Goal: Submit feedback/report problem: Submit feedback/report problem

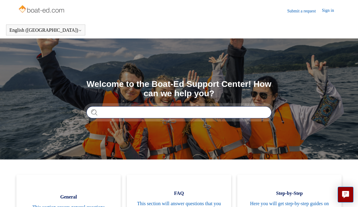
click at [105, 115] on input "Search" at bounding box center [178, 112] width 185 height 12
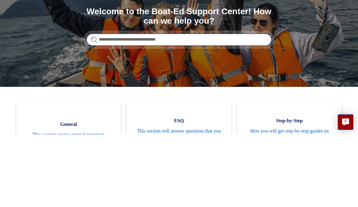
type input "**********"
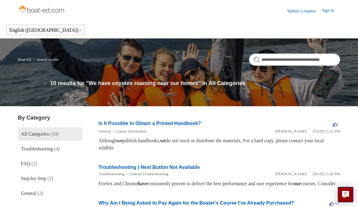
click at [226, 88] on div "10 results for "We have coyotes roaming near our homes" in All Categories" at bounding box center [195, 85] width 290 height 12
click at [159, 81] on h1 "10 results for "We have coyotes roaming near our homes" in All Categories" at bounding box center [195, 83] width 290 height 8
click at [40, 147] on span "Troubleshooting" at bounding box center [37, 148] width 32 height 5
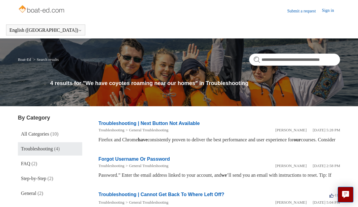
click at [126, 125] on link "Troubleshooting | Next Button Not Available" at bounding box center [148, 123] width 101 height 5
click at [137, 85] on h1 "4 results for "We have coyotes roaming near our homes" in Troubleshooting" at bounding box center [195, 83] width 290 height 8
click at [61, 85] on h1 "4 results for "We have coyotes roaming near our homes" in Troubleshooting" at bounding box center [195, 83] width 290 height 8
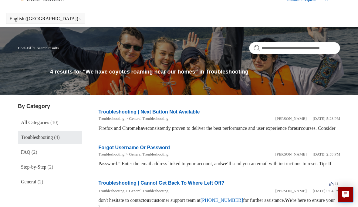
scroll to position [12, 0]
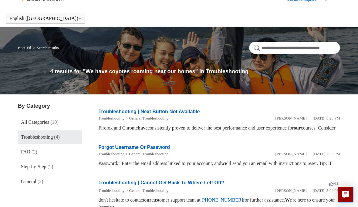
click at [150, 132] on div "Firefox and Chrome have consistently proven to deliver the best performance and…" at bounding box center [219, 128] width 242 height 7
click at [321, 54] on input "**********" at bounding box center [294, 48] width 91 height 12
click at [63, 72] on h1 "4 results for "We have coyotes roaming near our homes" in Troubleshooting" at bounding box center [195, 72] width 290 height 8
click at [65, 73] on h1 "4 results for "We have coyotes roaming near our homes" in Troubleshooting" at bounding box center [195, 72] width 290 height 8
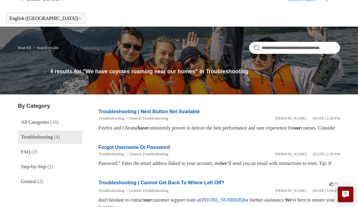
scroll to position [12, 0]
click at [30, 152] on span "FAQ" at bounding box center [25, 151] width 9 height 5
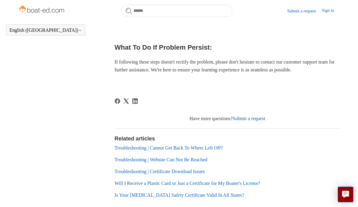
scroll to position [331, 0]
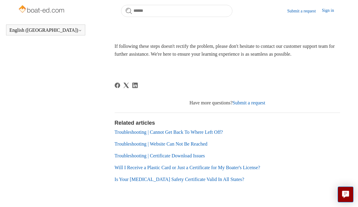
click at [14, 3] on div "Submit a request Sign in English (US) Español Français" at bounding box center [179, 11] width 358 height 22
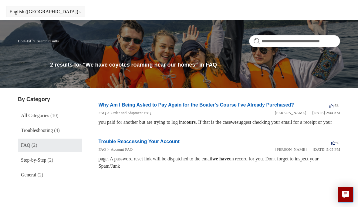
scroll to position [34, 0]
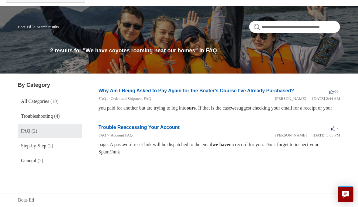
click at [29, 111] on link "Troubleshooting (4)" at bounding box center [50, 116] width 64 height 13
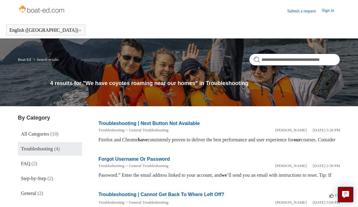
click at [306, 61] on input "**********" at bounding box center [294, 60] width 91 height 12
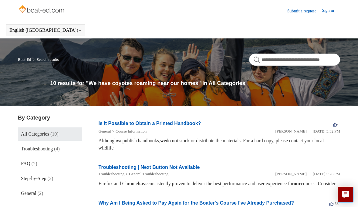
click at [301, 10] on link "Submit a request" at bounding box center [304, 11] width 35 height 6
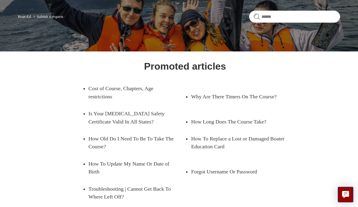
scroll to position [32, 0]
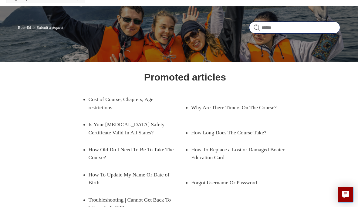
click at [262, 26] on input "Search" at bounding box center [294, 28] width 91 height 12
type input "*******"
